Goal: Ask a question

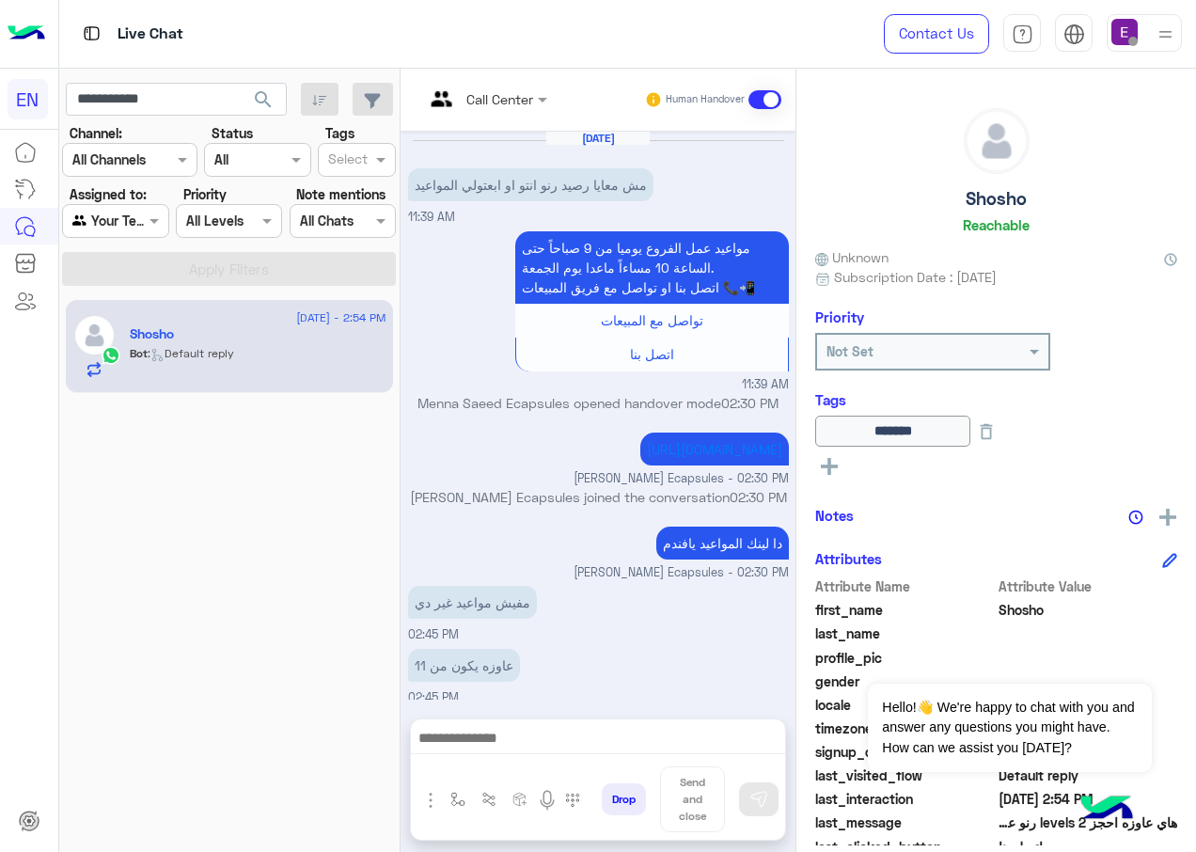
scroll to position [188, 0]
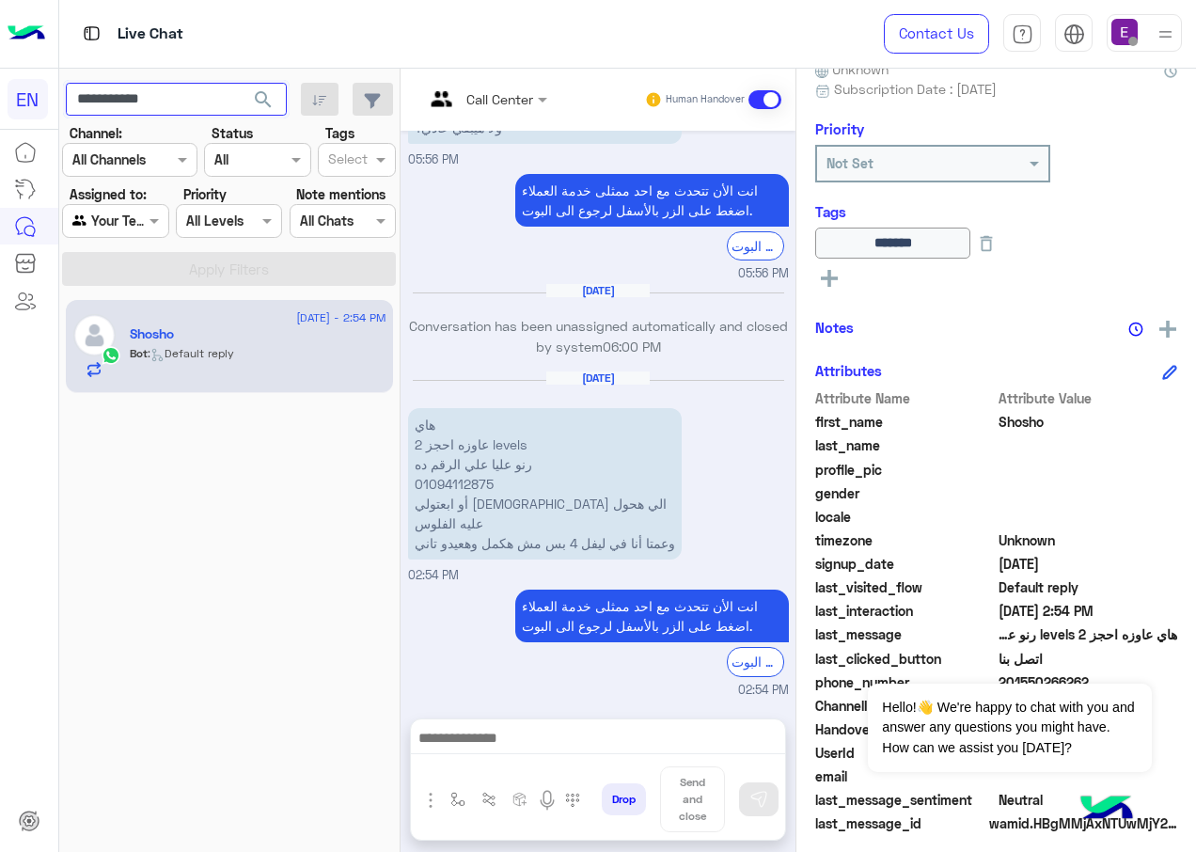
click at [0, 109] on html "**********" at bounding box center [598, 426] width 1196 height 852
click at [268, 93] on span "search" at bounding box center [263, 99] width 23 height 23
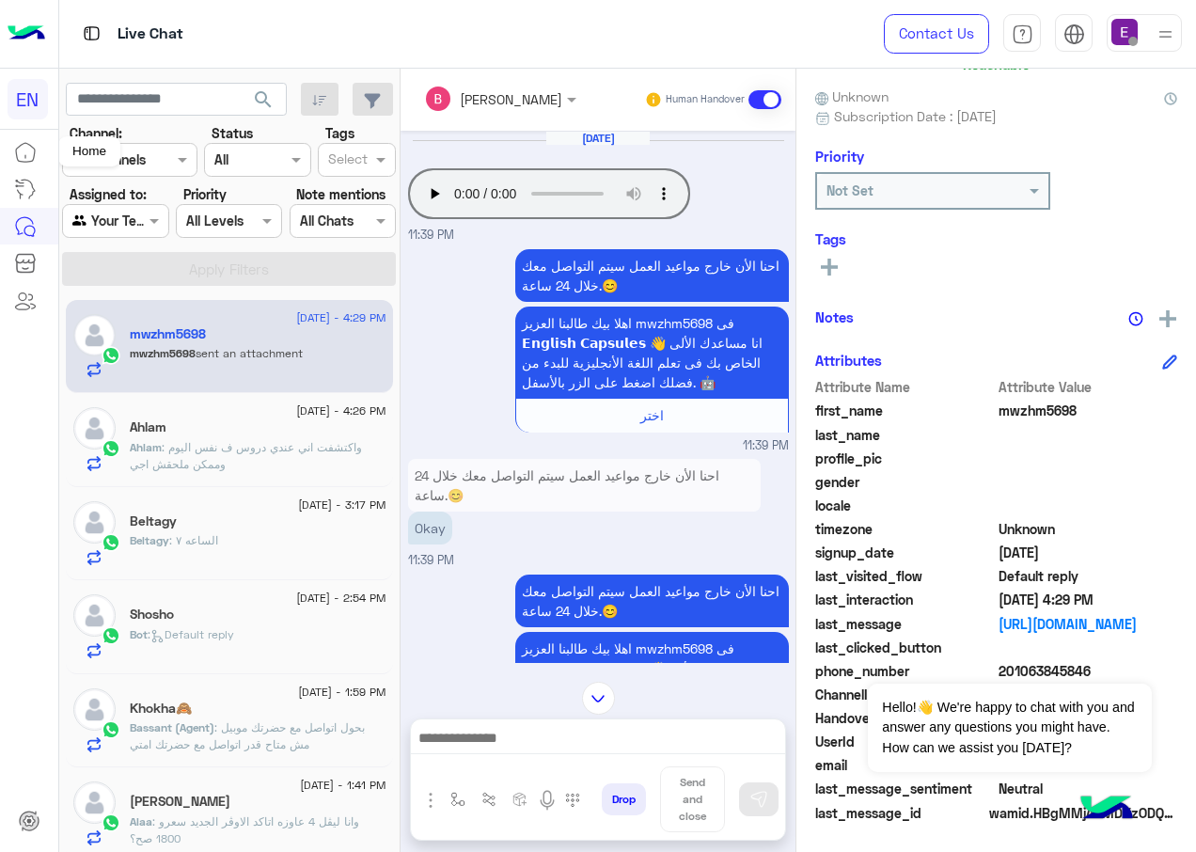
scroll to position [364, 0]
